Goal: Task Accomplishment & Management: Complete application form

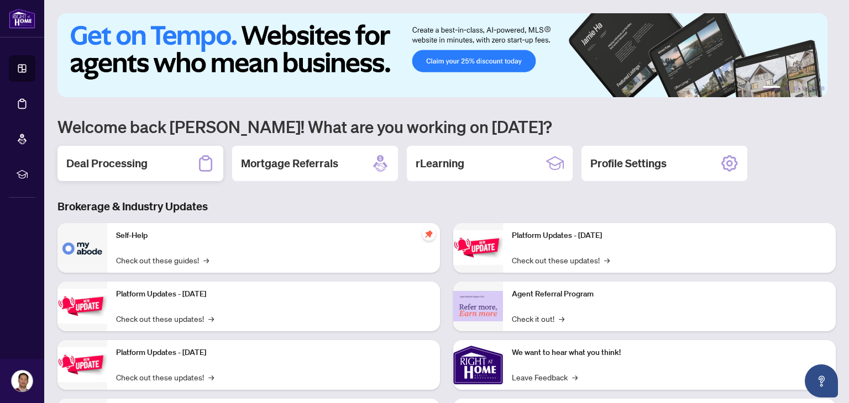
click at [93, 166] on h2 "Deal Processing" at bounding box center [106, 163] width 81 height 15
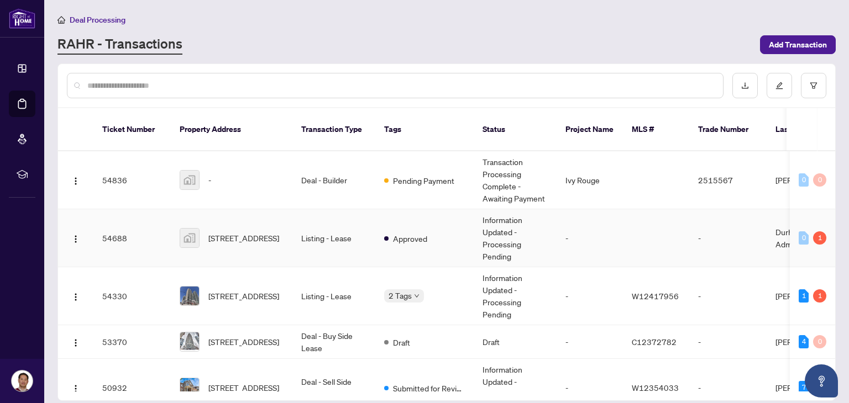
scroll to position [55, 0]
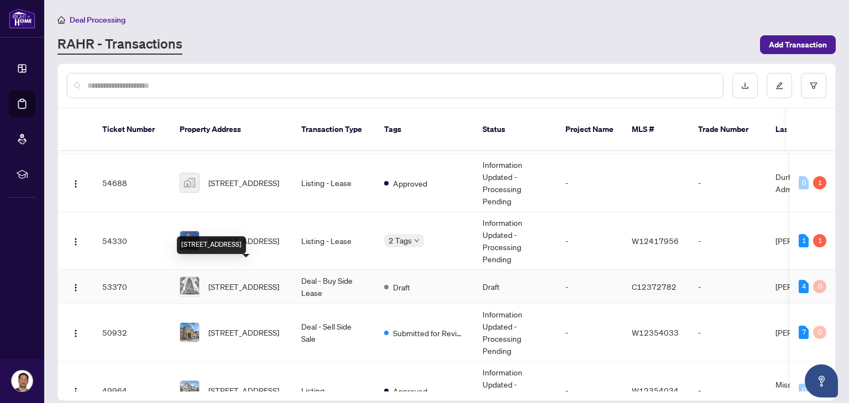
click at [251, 281] on span "[STREET_ADDRESS]" at bounding box center [243, 287] width 71 height 12
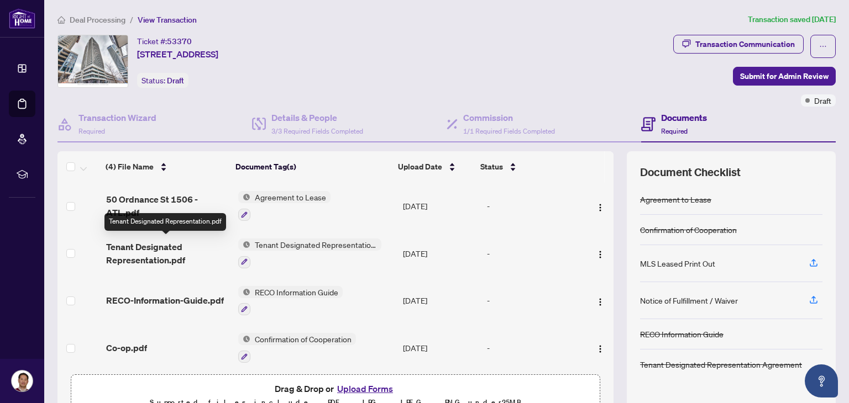
scroll to position [3, 0]
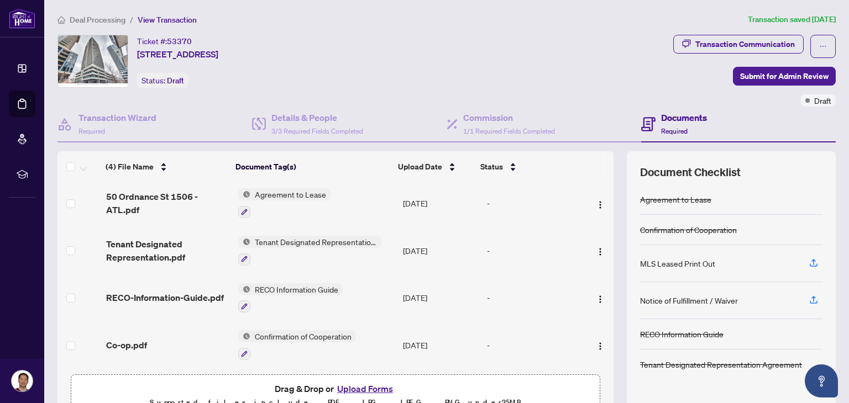
click at [362, 385] on button "Upload Forms" at bounding box center [365, 389] width 62 height 14
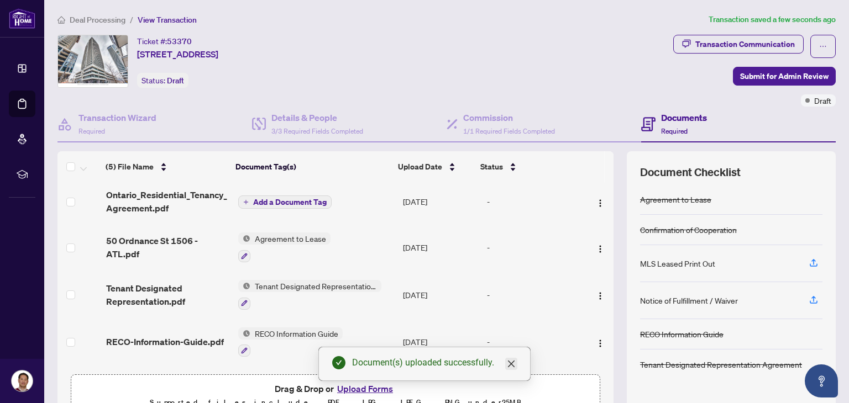
click at [515, 365] on icon "close" at bounding box center [511, 364] width 9 height 9
click at [316, 200] on span "Add a Document Tag" at bounding box center [289, 202] width 73 height 8
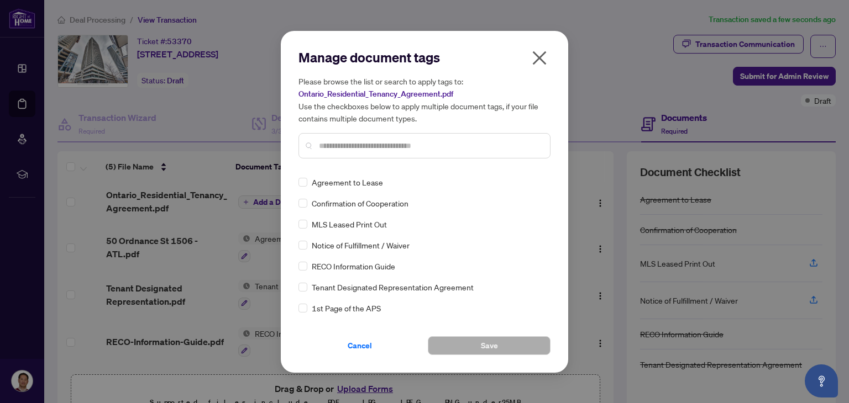
click at [340, 146] on input "text" at bounding box center [430, 146] width 222 height 12
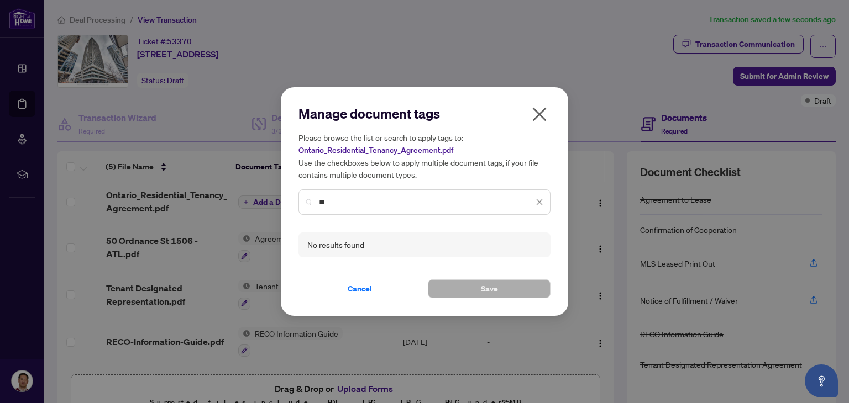
type input "*"
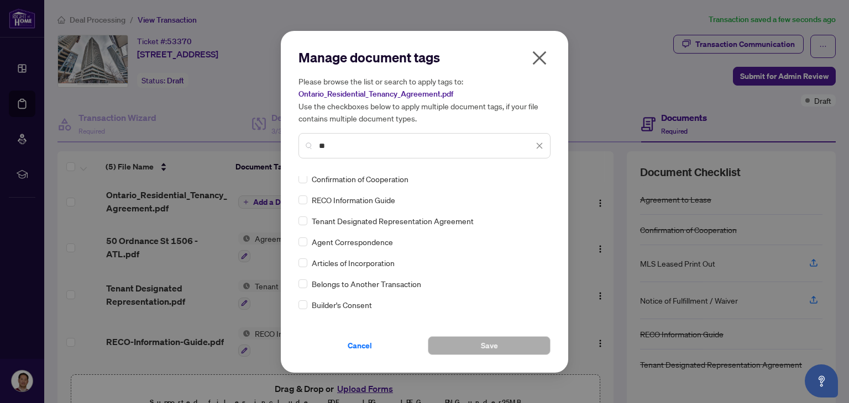
scroll to position [0, 0]
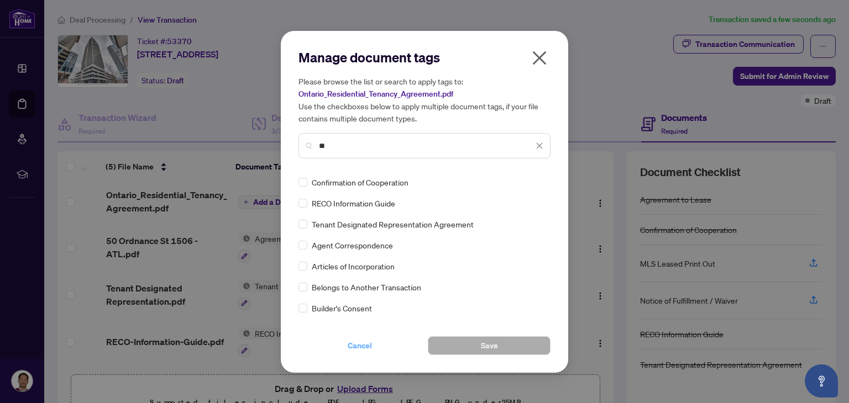
type input "**"
click at [355, 349] on span "Cancel" at bounding box center [360, 346] width 24 height 18
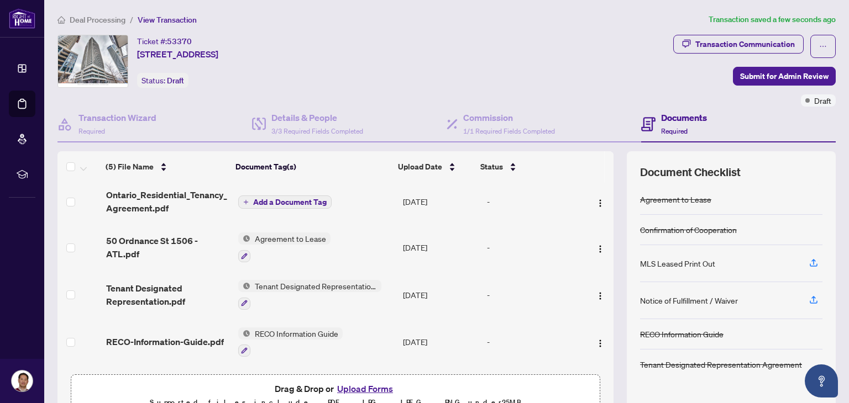
scroll to position [47, 0]
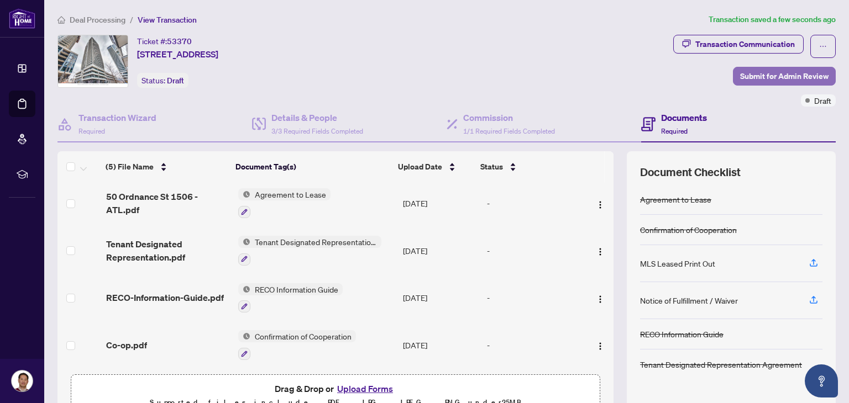
click at [743, 70] on span "Submit for Admin Review" at bounding box center [784, 76] width 88 height 18
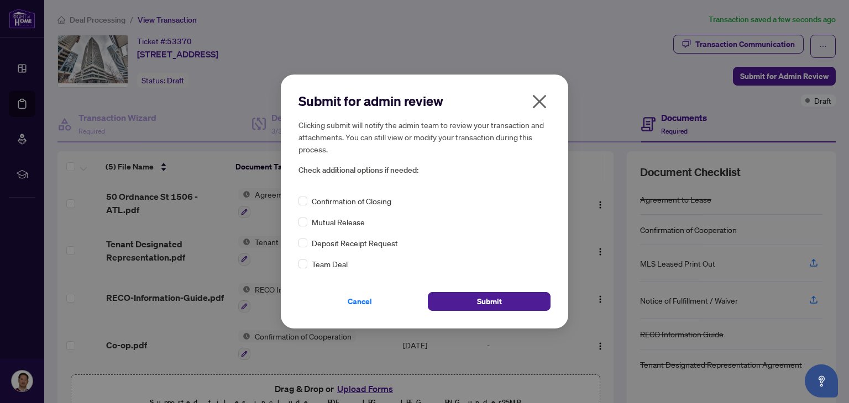
click at [541, 101] on icon "close" at bounding box center [540, 102] width 14 height 14
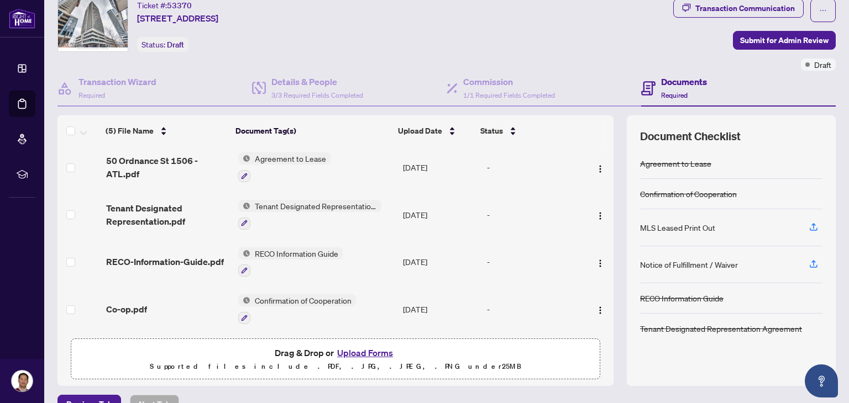
scroll to position [58, 0]
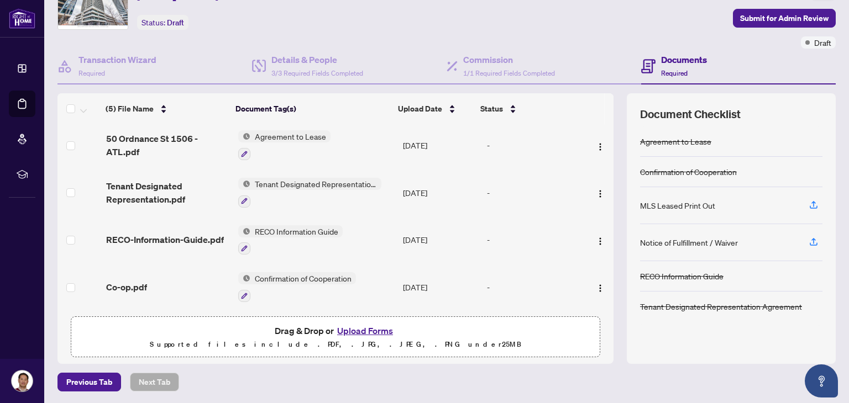
click at [371, 329] on button "Upload Forms" at bounding box center [365, 331] width 62 height 14
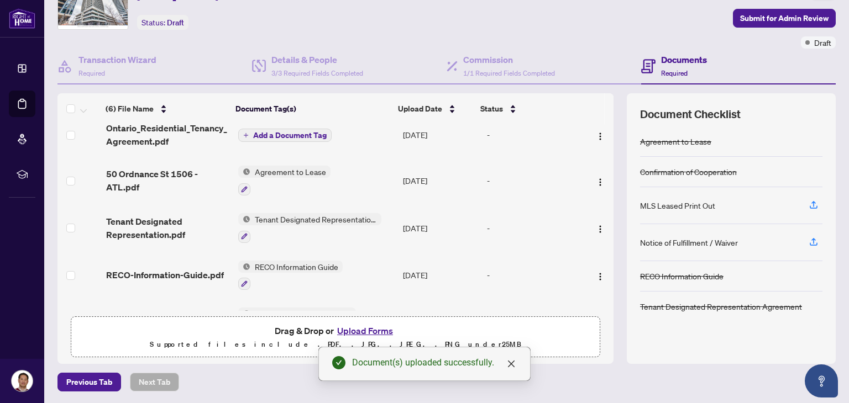
click at [362, 329] on button "Upload Forms" at bounding box center [365, 331] width 62 height 14
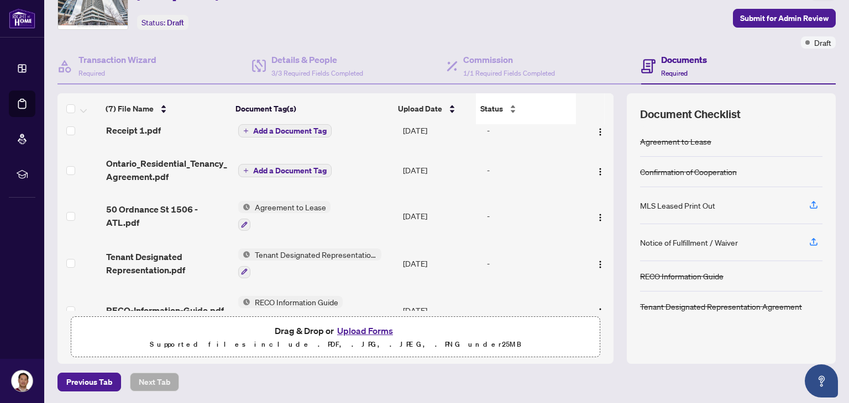
click at [543, 103] on div "Status" at bounding box center [526, 109] width 92 height 12
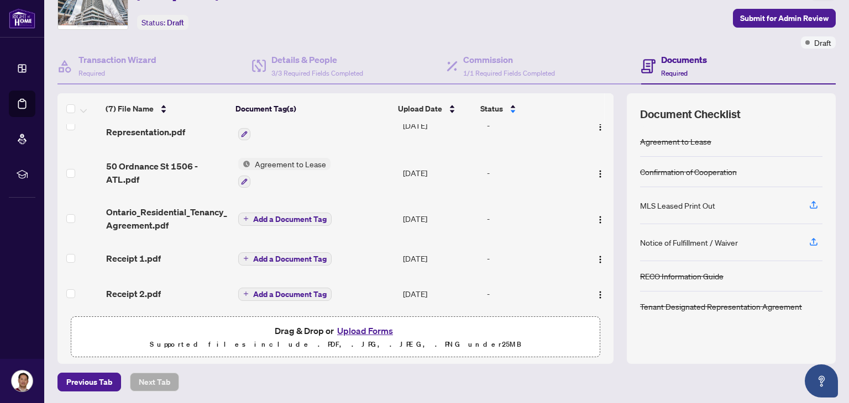
scroll to position [118, 0]
click at [264, 255] on span "Add a Document Tag" at bounding box center [289, 259] width 73 height 8
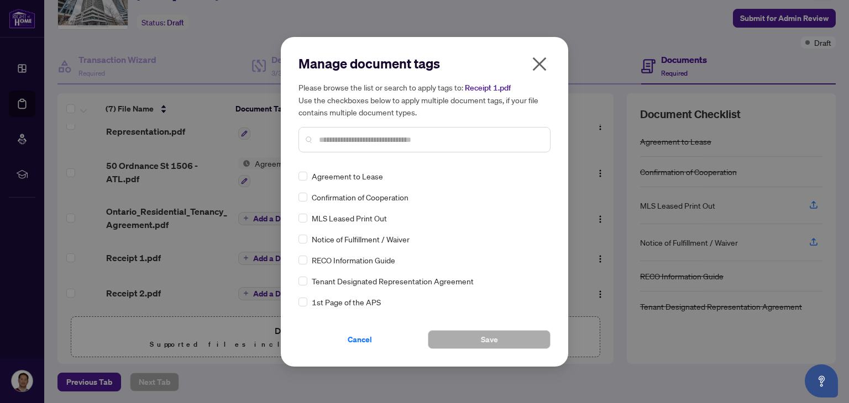
click at [354, 144] on input "text" at bounding box center [430, 140] width 222 height 12
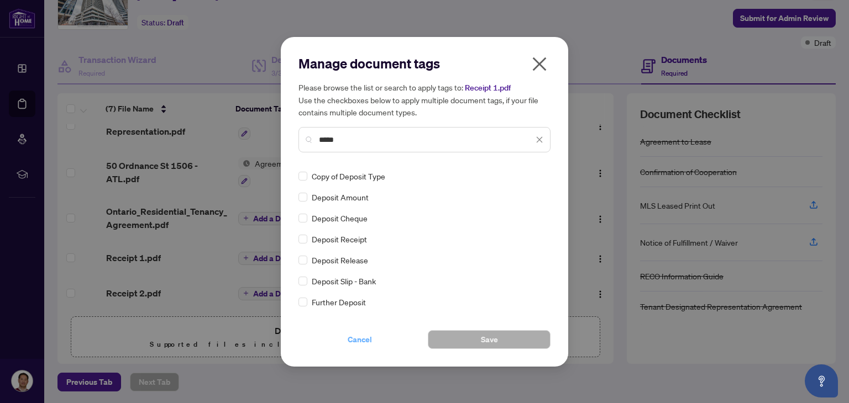
type input "*****"
click at [355, 341] on span "Cancel" at bounding box center [360, 340] width 24 height 18
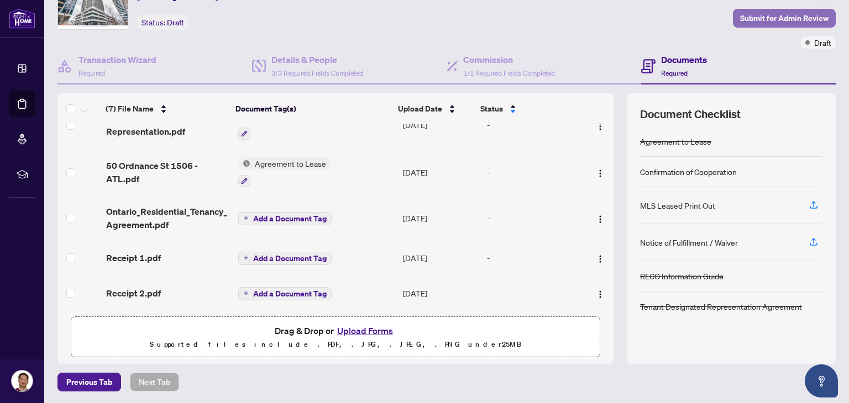
click at [758, 15] on span "Submit for Admin Review" at bounding box center [784, 18] width 88 height 18
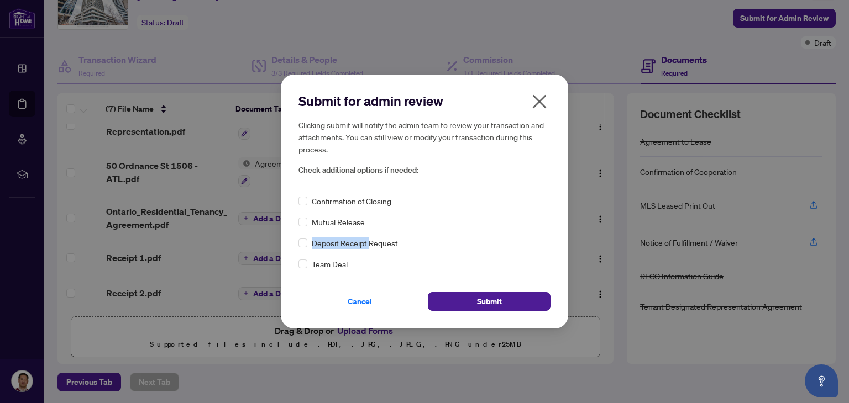
copy span "Deposit Receipt"
drag, startPoint x: 367, startPoint y: 245, endPoint x: 313, endPoint y: 246, distance: 54.2
click at [313, 246] on span "Deposit Receipt Request" at bounding box center [355, 243] width 86 height 12
click at [363, 303] on span "Cancel" at bounding box center [360, 302] width 24 height 18
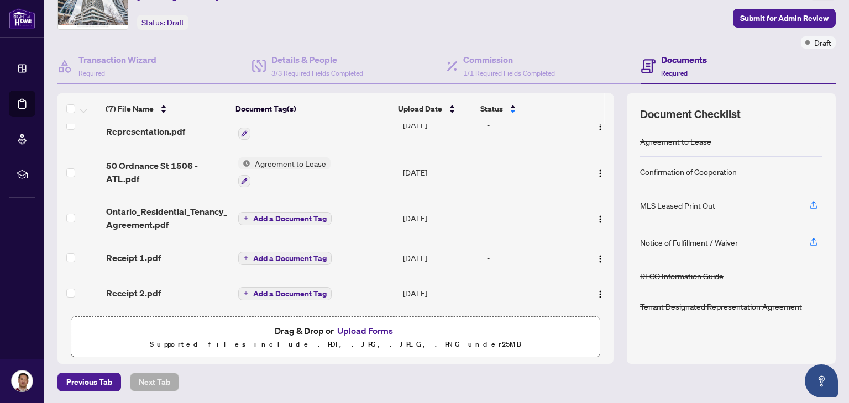
click at [245, 253] on button "Add a Document Tag" at bounding box center [284, 258] width 93 height 13
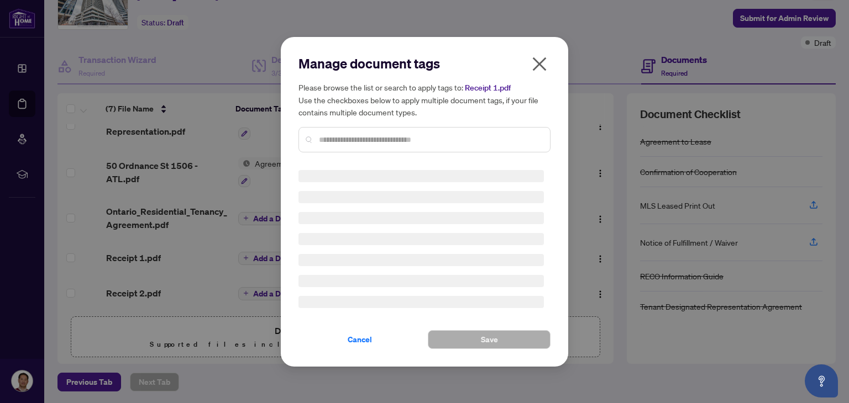
click at [350, 141] on input "text" at bounding box center [430, 140] width 222 height 12
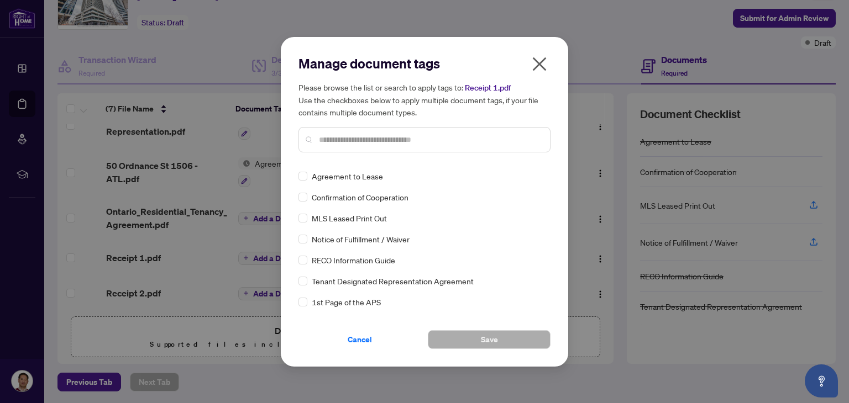
paste input "**********"
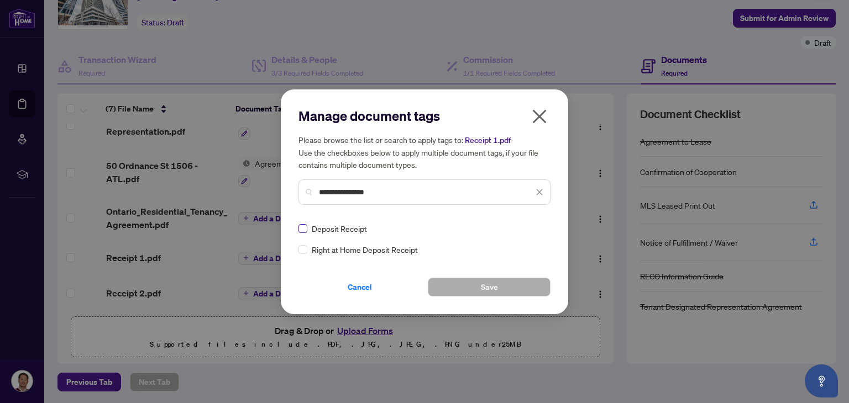
type input "**********"
click at [495, 292] on span "Save" at bounding box center [489, 287] width 17 height 18
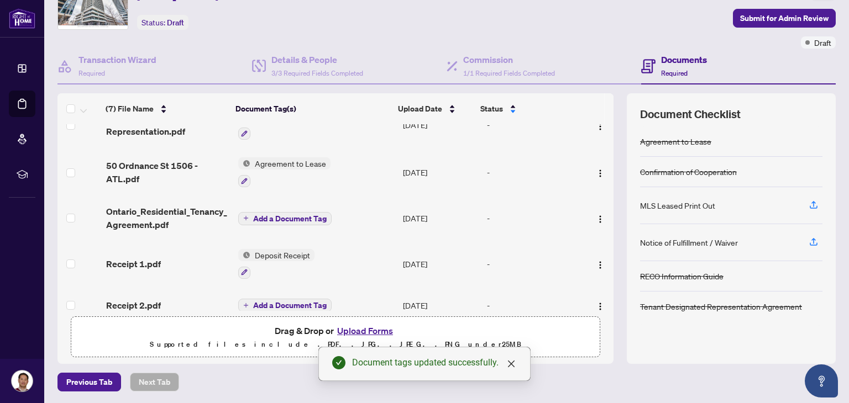
click at [270, 302] on span "Add a Document Tag" at bounding box center [289, 306] width 73 height 8
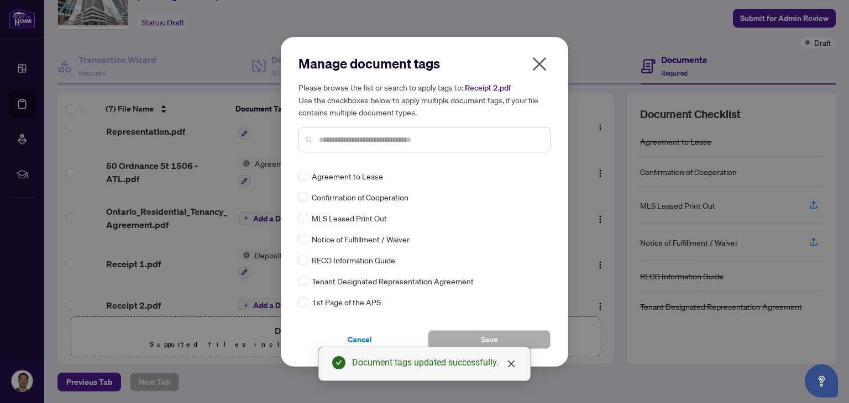
click at [367, 162] on div "Manage document tags Please browse the list or search to apply tags to: Receipt…" at bounding box center [424, 202] width 252 height 295
click at [359, 140] on input "text" at bounding box center [430, 140] width 222 height 12
paste input "**********"
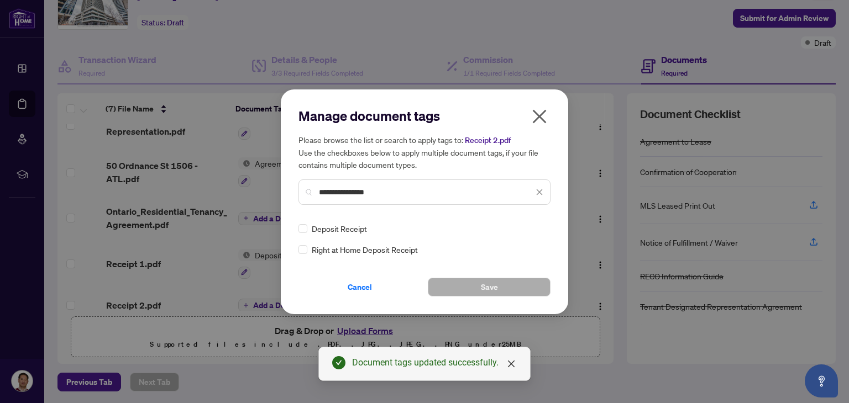
type input "**********"
click at [508, 286] on button "Save" at bounding box center [489, 287] width 123 height 19
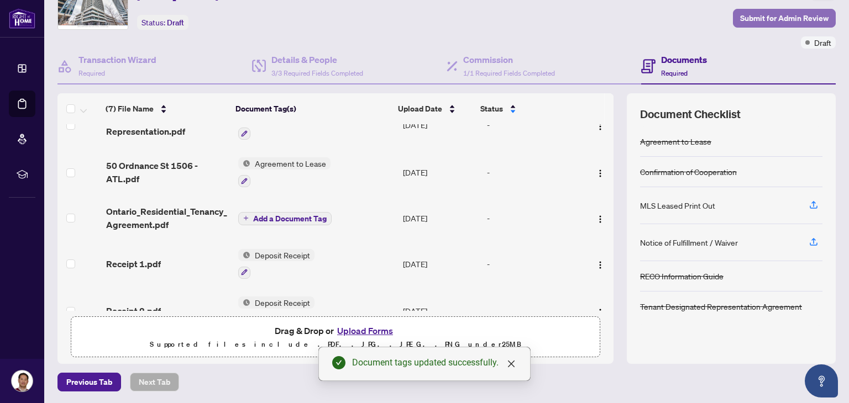
click at [789, 16] on span "Submit for Admin Review" at bounding box center [784, 18] width 88 height 18
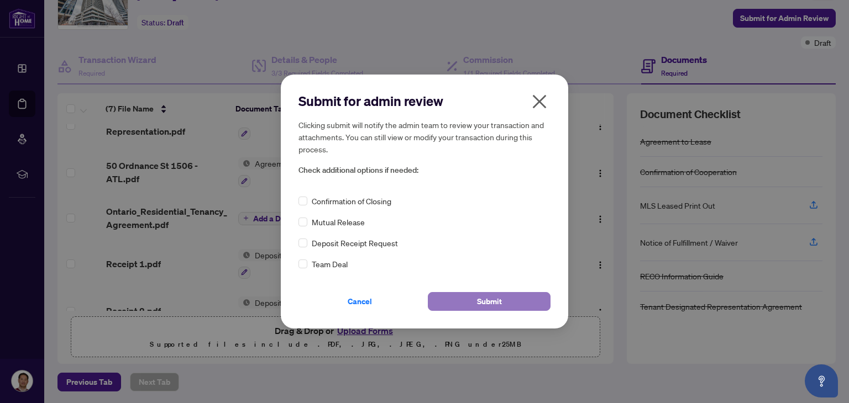
click at [495, 306] on span "Submit" at bounding box center [489, 302] width 25 height 18
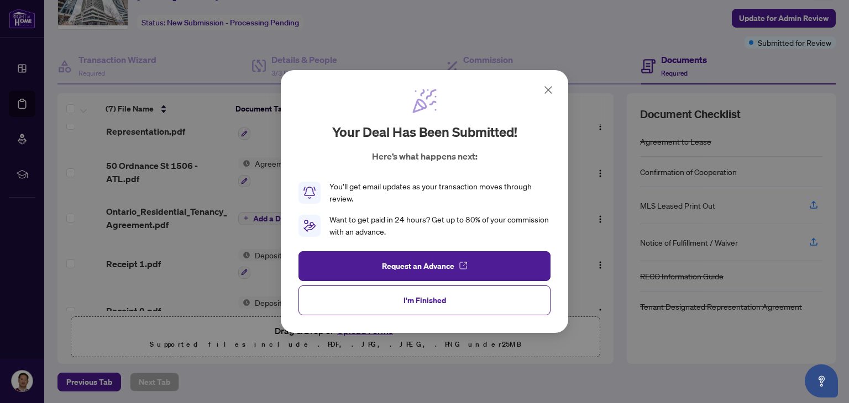
click at [545, 90] on icon at bounding box center [547, 89] width 13 height 13
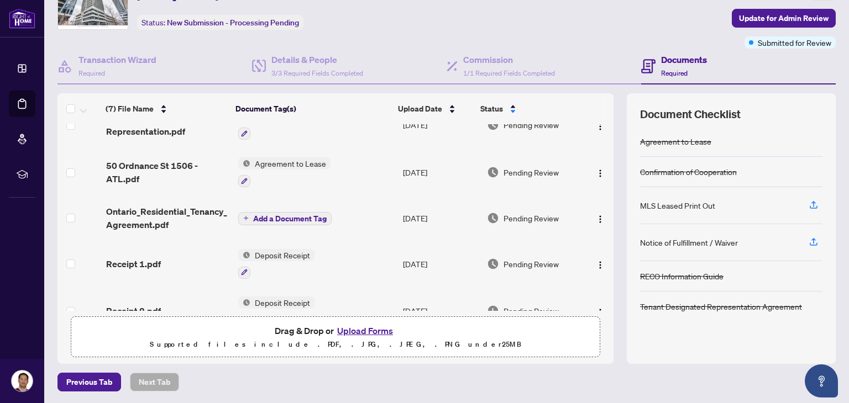
scroll to position [0, 0]
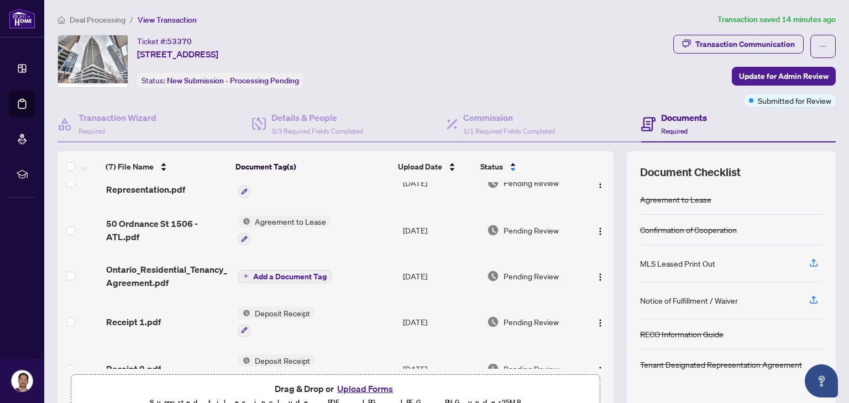
click at [95, 15] on span "Deal Processing" at bounding box center [98, 20] width 56 height 10
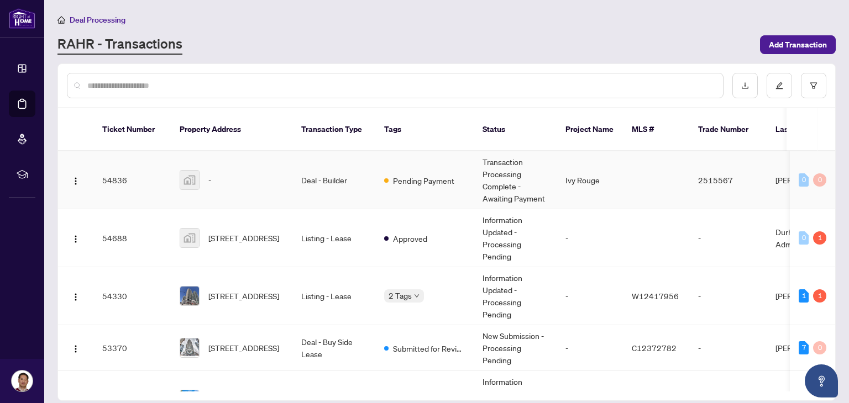
scroll to position [156, 0]
